Goal: Information Seeking & Learning: Learn about a topic

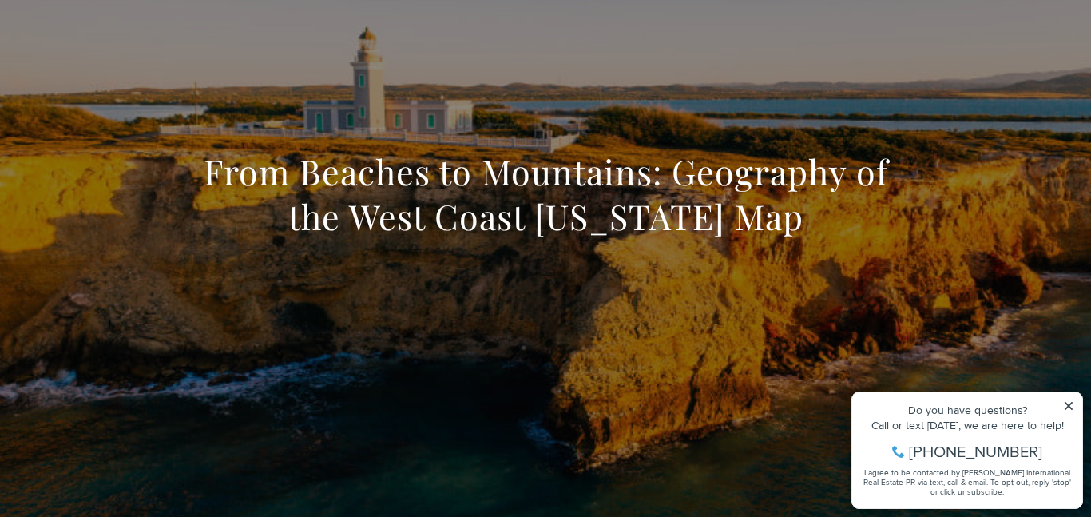
scroll to position [117, 0]
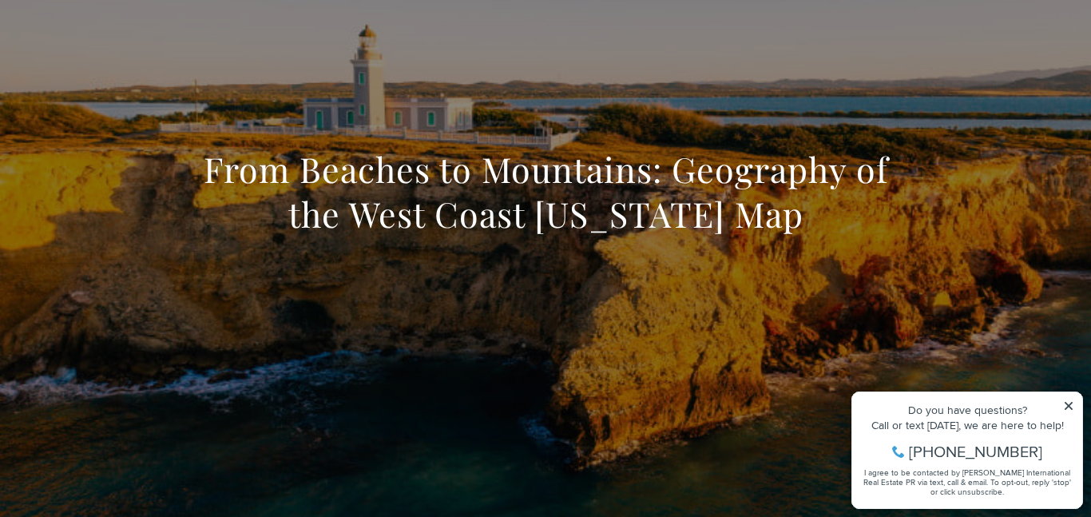
click at [1066, 409] on icon at bounding box center [1068, 405] width 11 height 11
click at [1075, 402] on div "Do you have questions? Call or text [DATE], we are here to help! [PHONE_NUMBER]…" at bounding box center [967, 450] width 230 height 116
click at [1071, 406] on icon at bounding box center [1068, 405] width 11 height 11
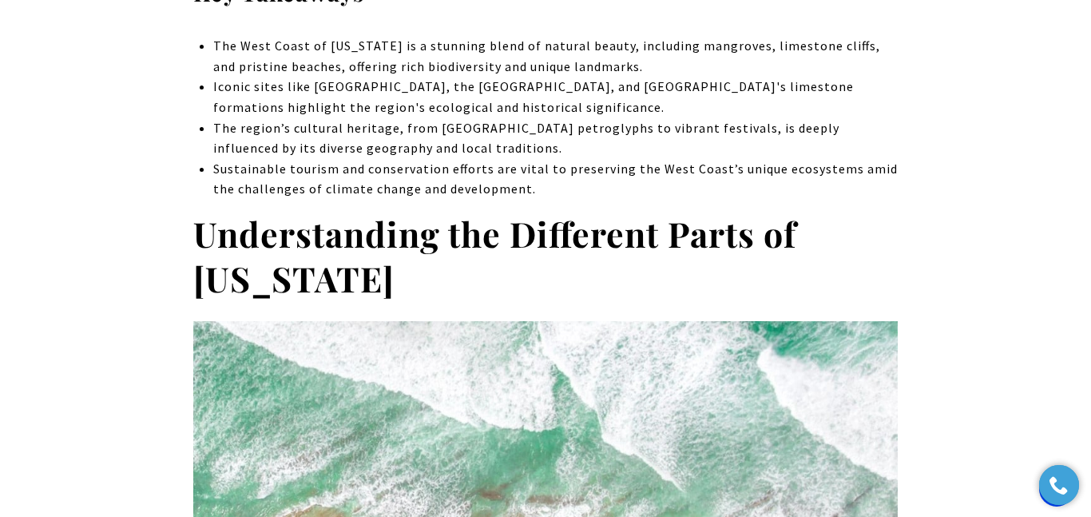
scroll to position [859, 0]
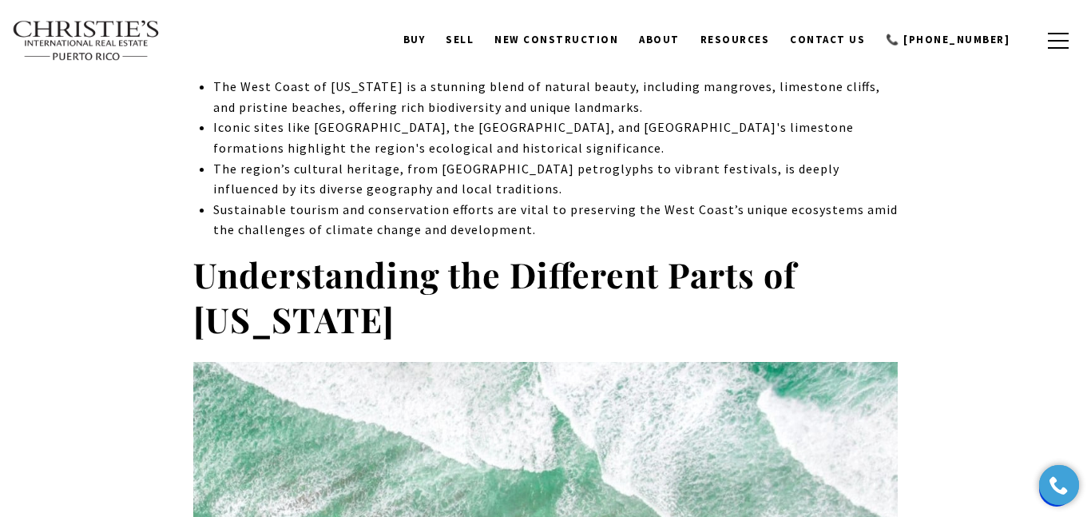
scroll to position [810, 0]
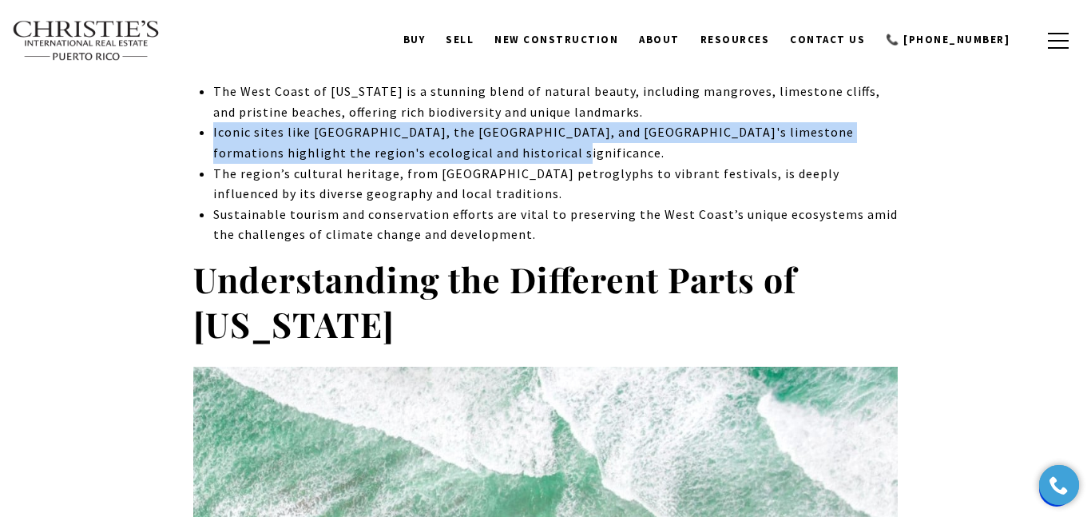
drag, startPoint x: 212, startPoint y: 133, endPoint x: 508, endPoint y: 158, distance: 296.4
click at [508, 158] on li "Iconic sites like [GEOGRAPHIC_DATA], the [GEOGRAPHIC_DATA], and [GEOGRAPHIC_DAT…" at bounding box center [555, 142] width 684 height 41
copy li "Iconic sites like [GEOGRAPHIC_DATA], the [GEOGRAPHIC_DATA], and [GEOGRAPHIC_DAT…"
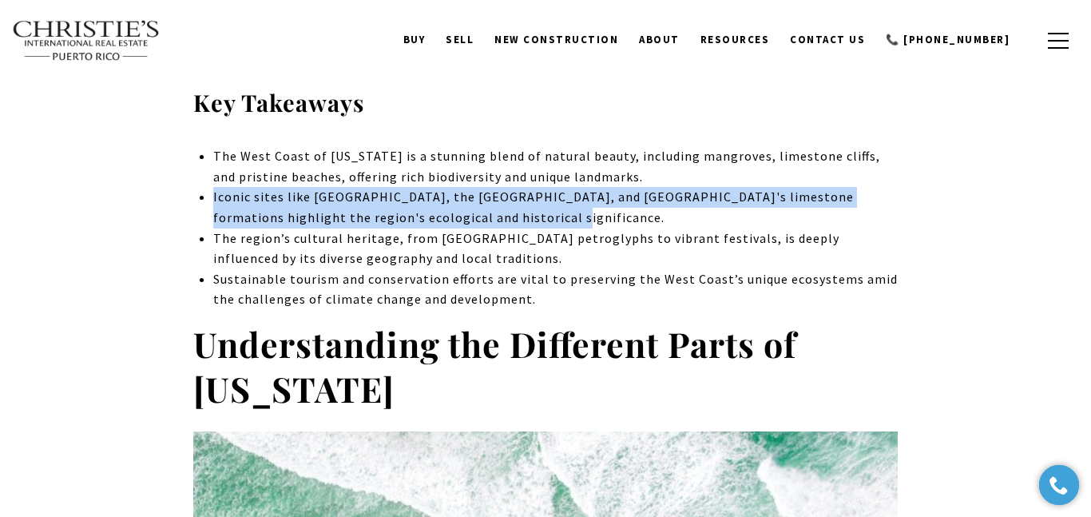
scroll to position [742, 0]
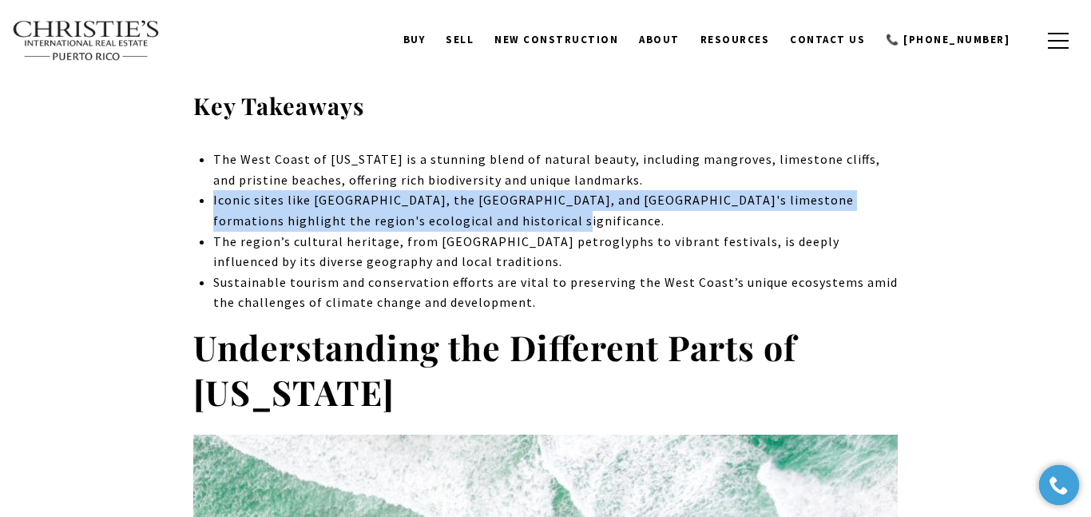
click at [471, 304] on li "Sustainable tourism and conservation efforts are vital to preserving the West C…" at bounding box center [555, 292] width 684 height 41
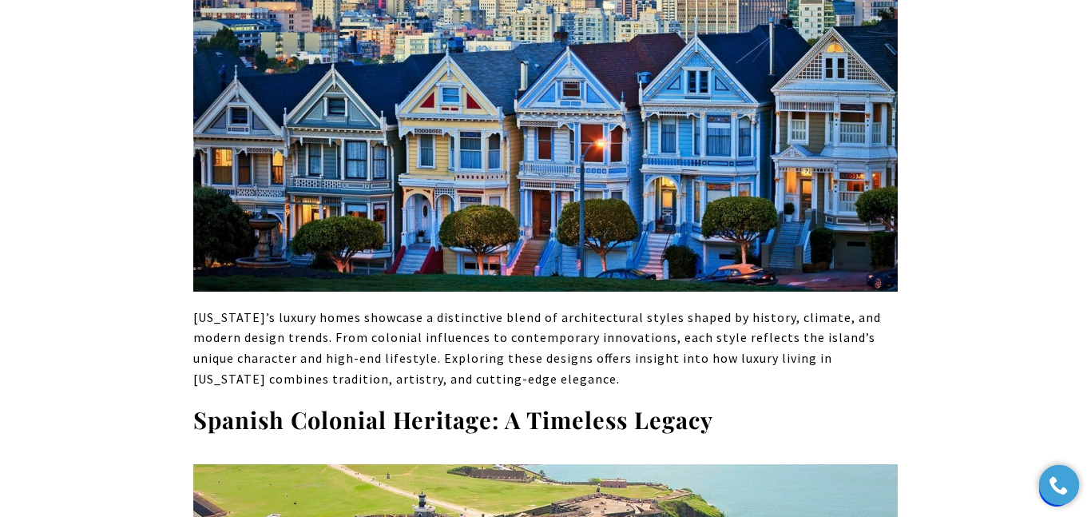
scroll to position [1275, 0]
